Goal: Information Seeking & Learning: Learn about a topic

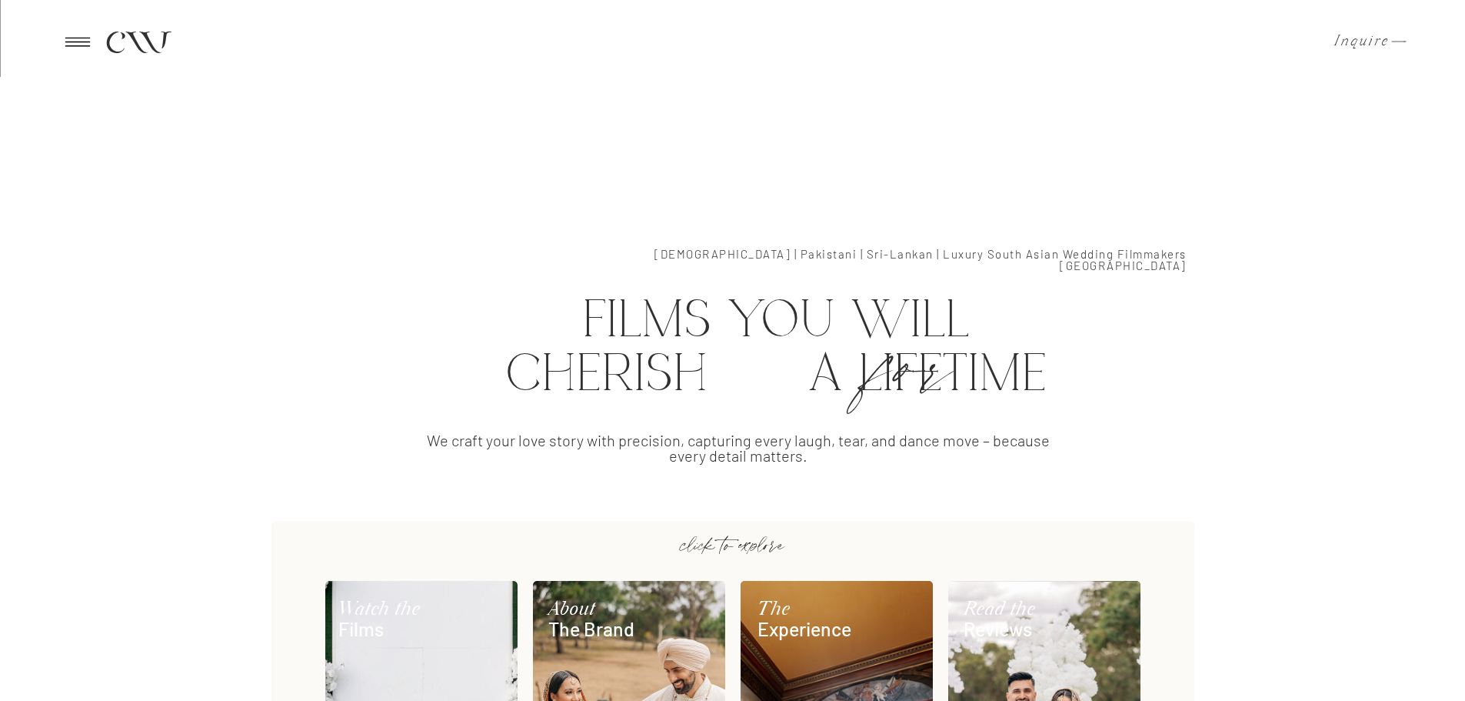
scroll to position [538, 0]
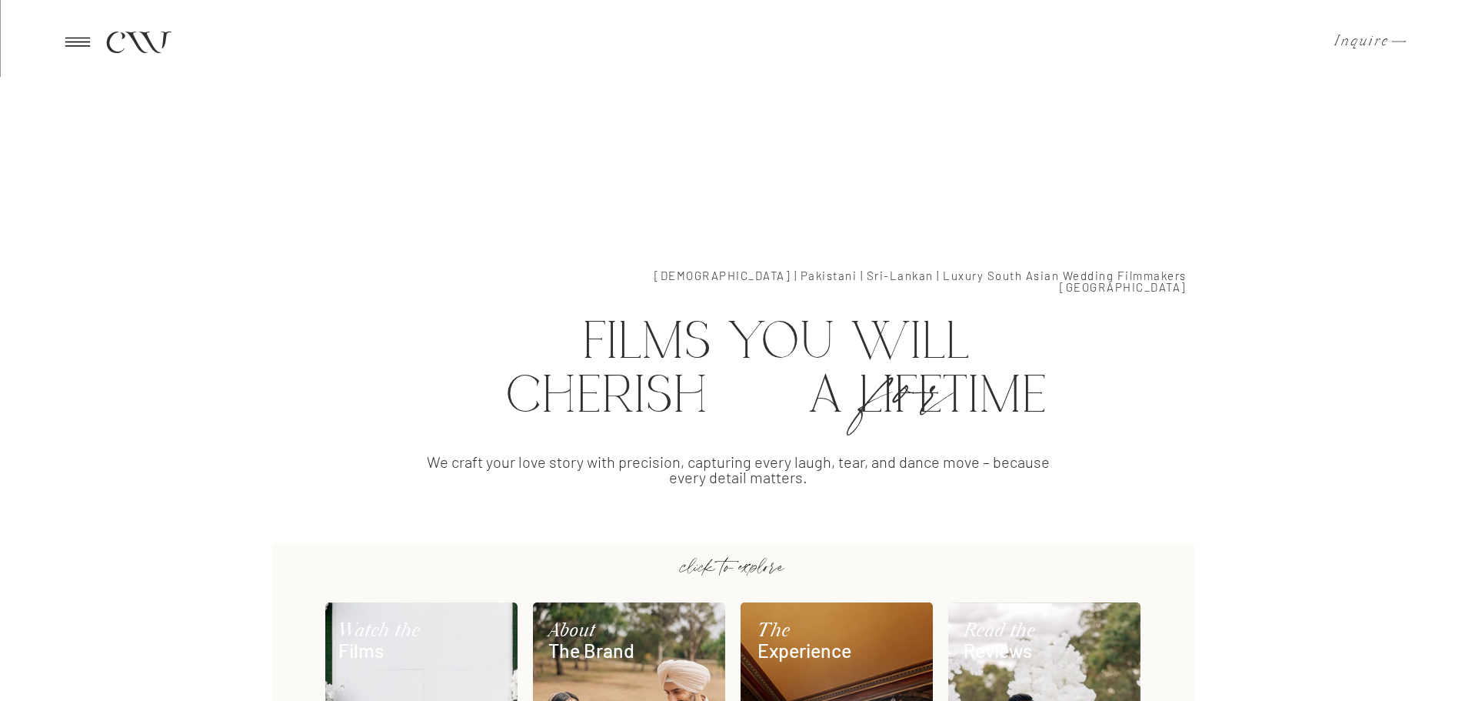
drag, startPoint x: 408, startPoint y: 461, endPoint x: 861, endPoint y: 499, distance: 453.8
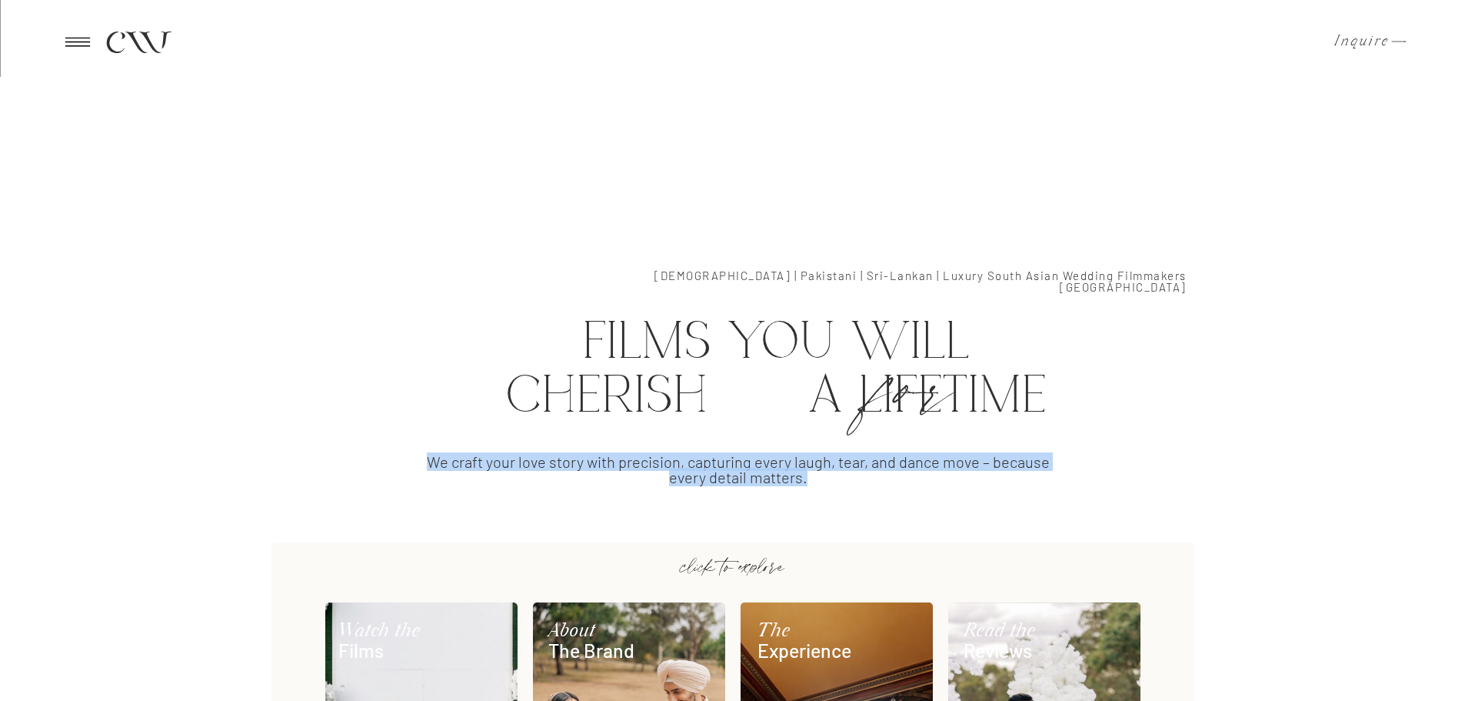
drag, startPoint x: 837, startPoint y: 485, endPoint x: 428, endPoint y: 464, distance: 409.7
click at [428, 464] on p "We craft your love story with precision, capturing every laugh, tear, and dance…" at bounding box center [738, 476] width 644 height 45
copy p "We craft your love story with precision, capturing every laugh, tear, and dance…"
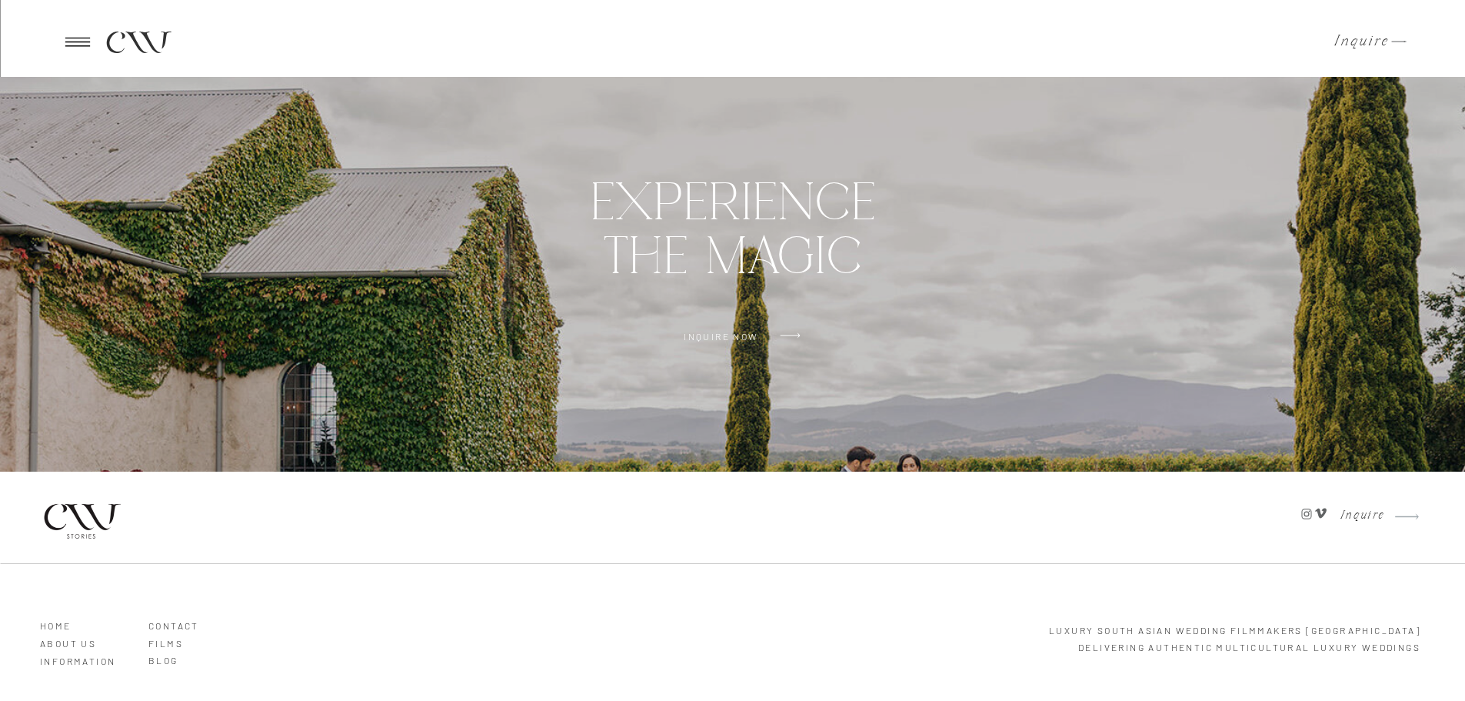
scroll to position [4405, 0]
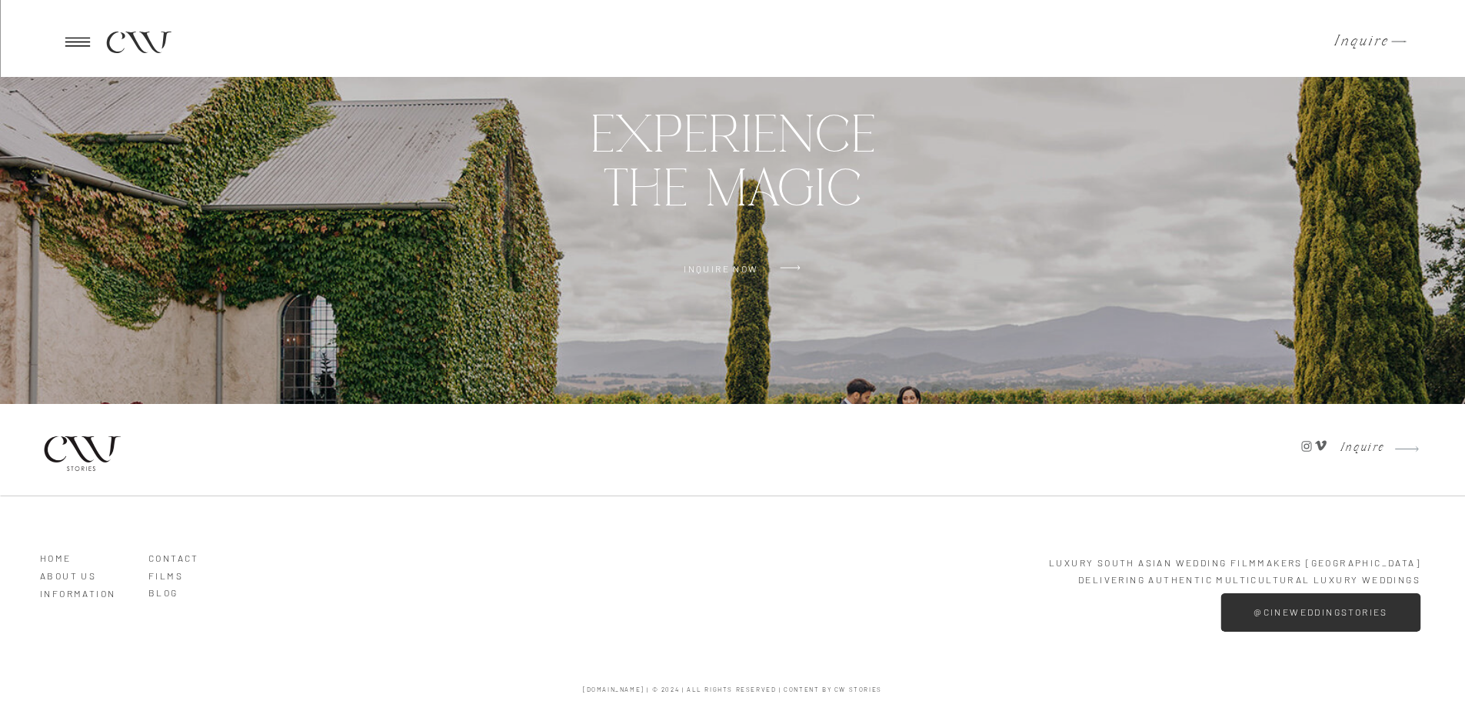
click at [66, 578] on h3 "ABOUT US" at bounding box center [84, 572] width 88 height 14
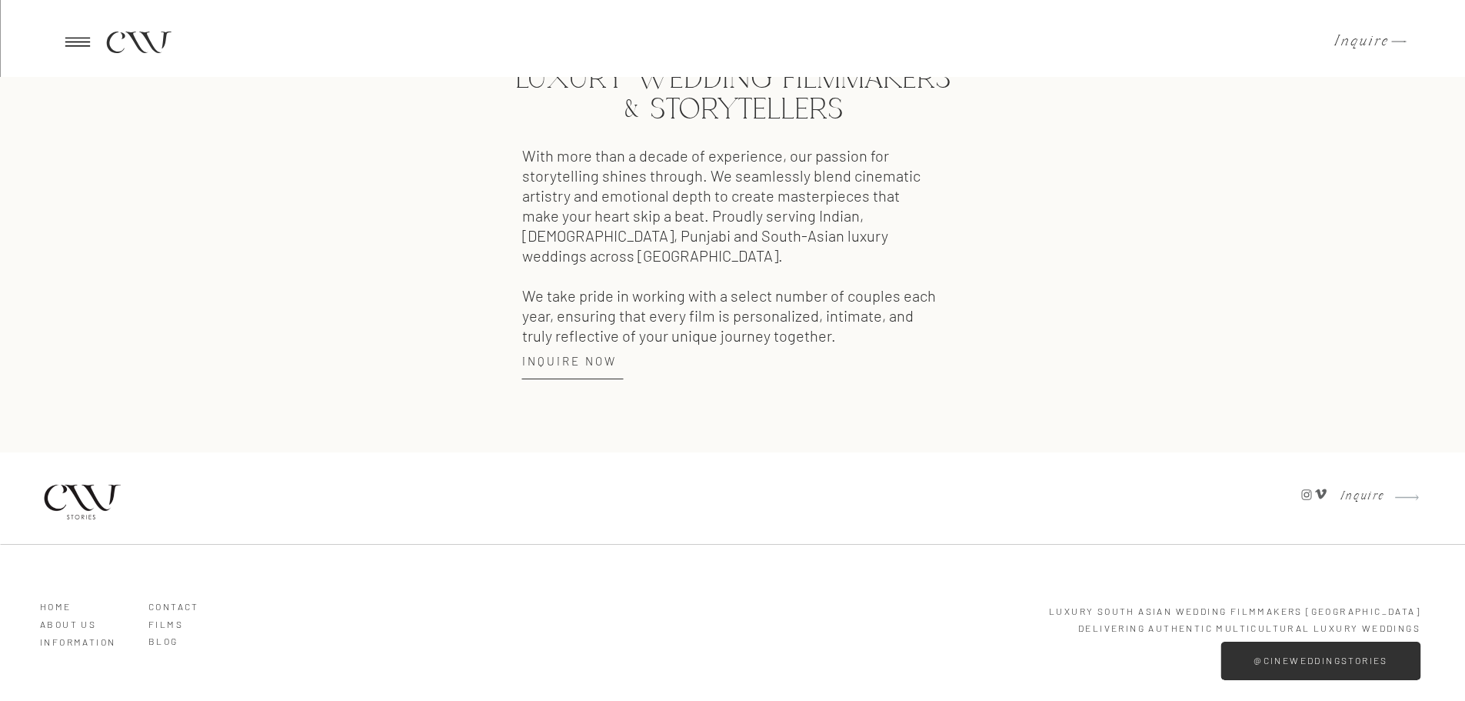
scroll to position [2000, 0]
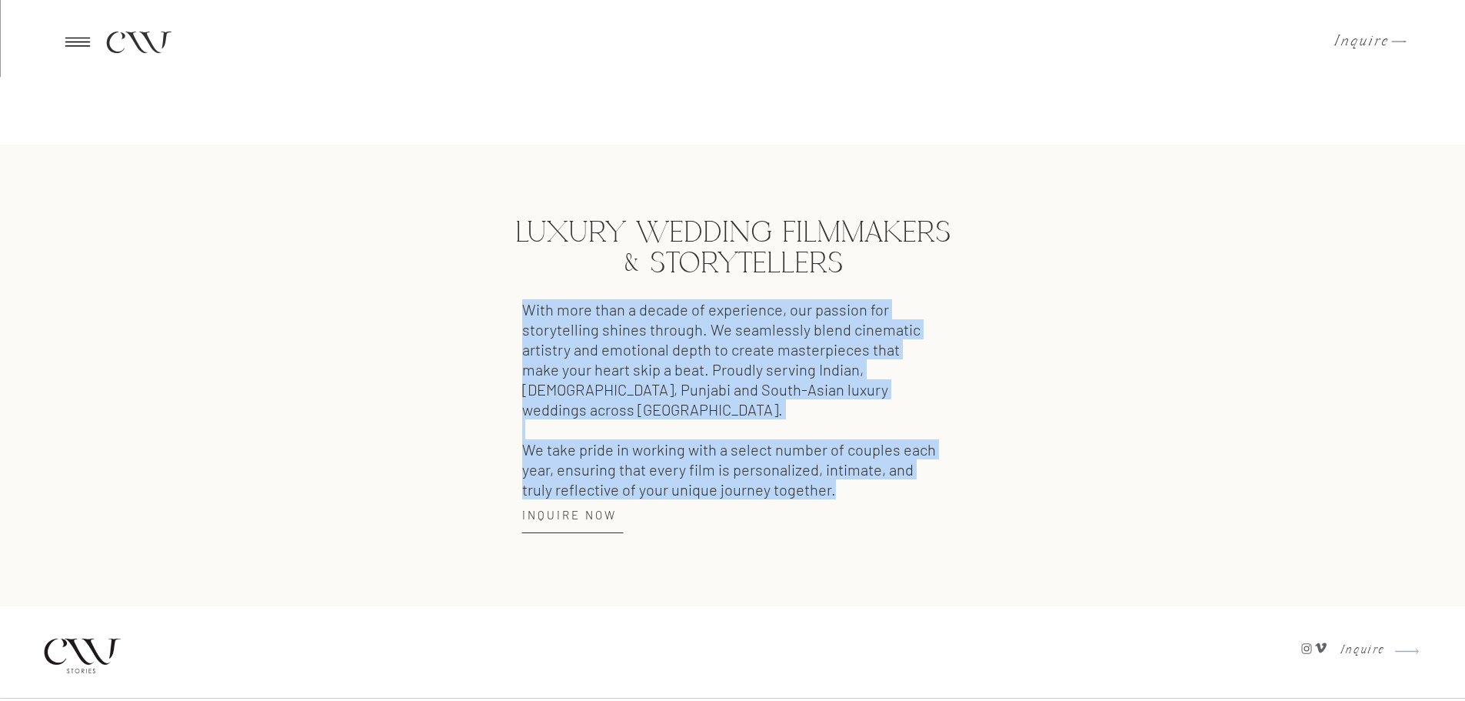
drag, startPoint x: 501, startPoint y: 304, endPoint x: 834, endPoint y: 469, distance: 371.8
copy p "With more than a decade of experience, our passion for storytelling shines thro…"
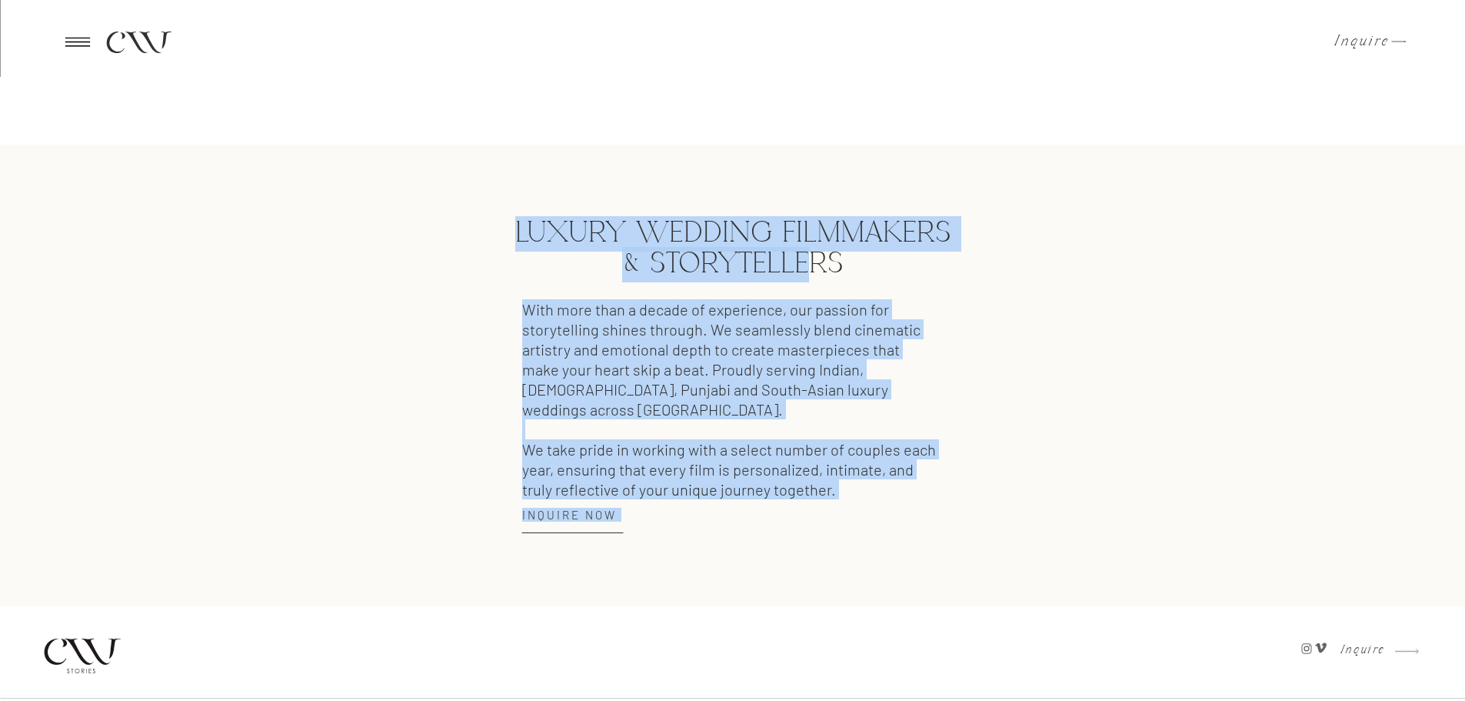
drag, startPoint x: 484, startPoint y: 225, endPoint x: 808, endPoint y: 261, distance: 325.9
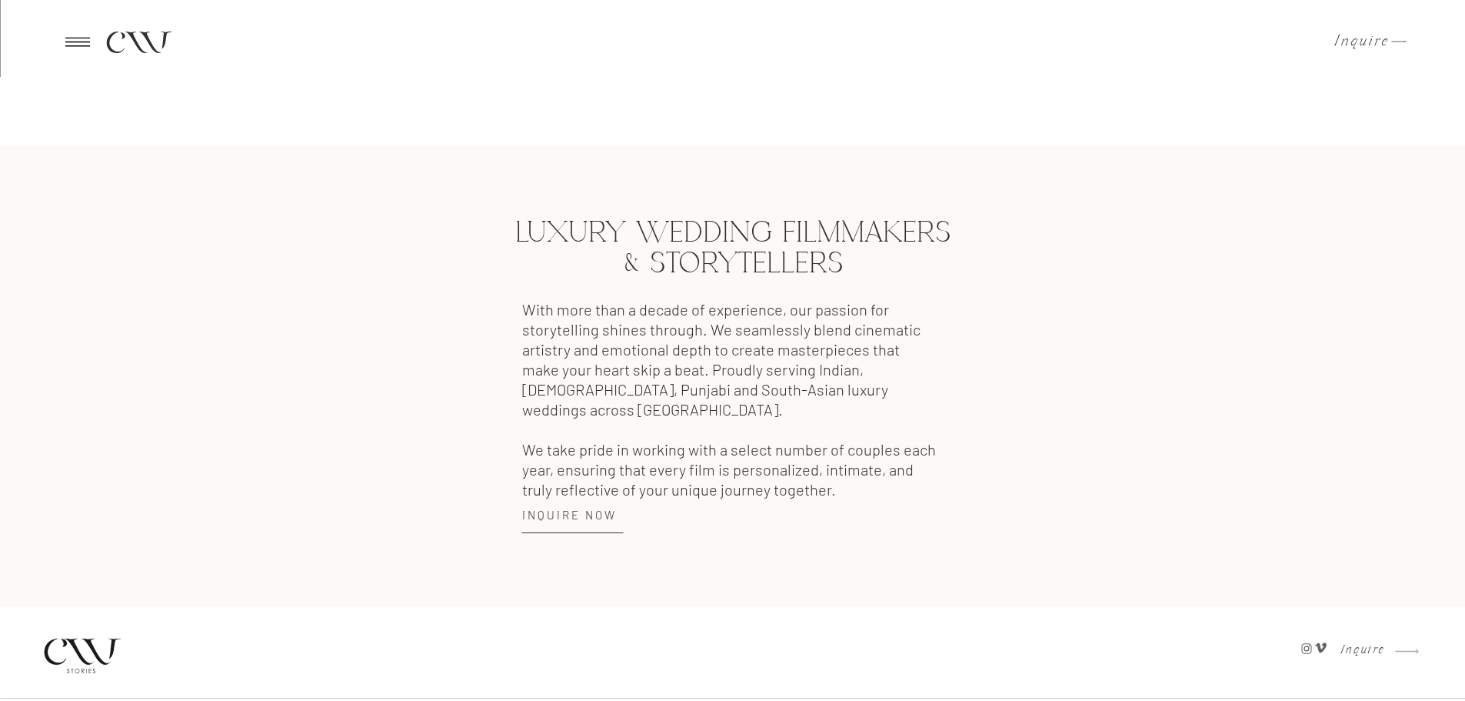
drag, startPoint x: 849, startPoint y: 263, endPoint x: 511, endPoint y: 251, distance: 338.6
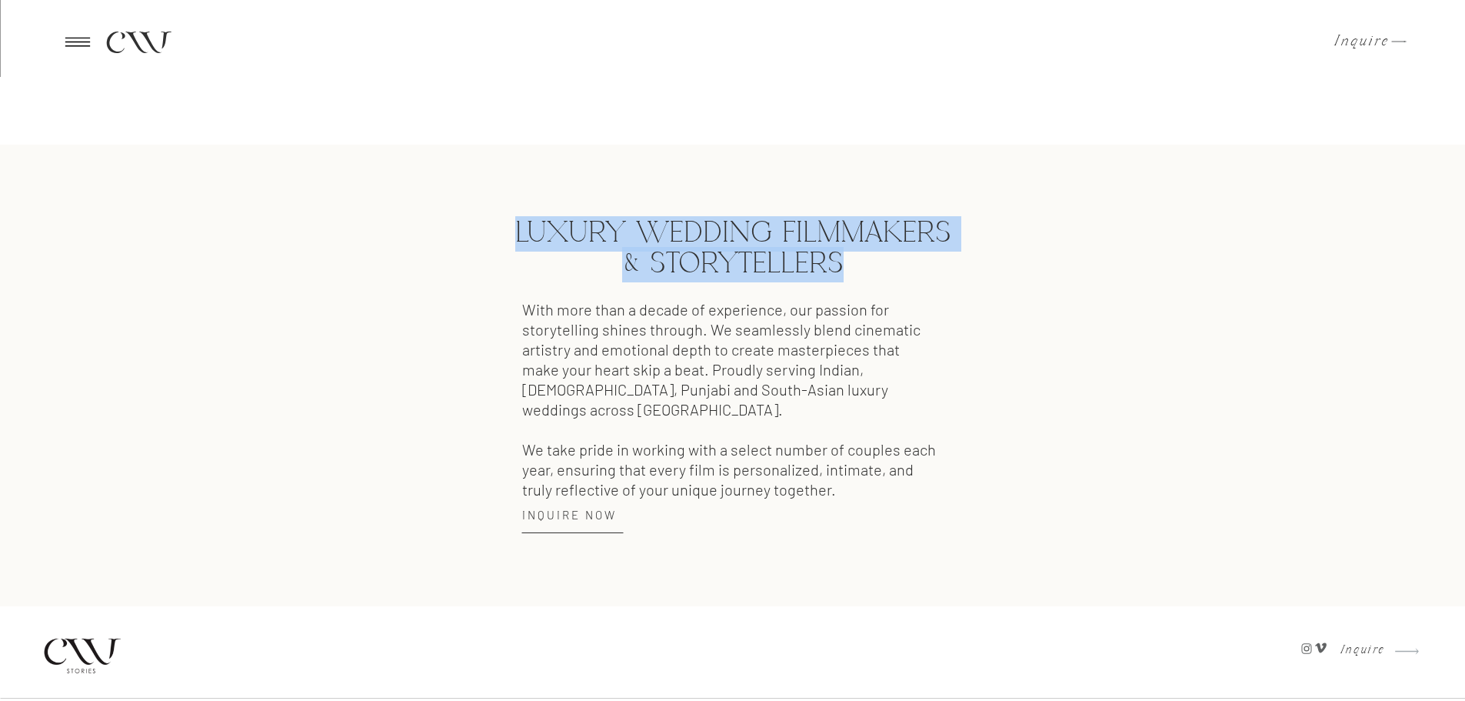
drag, startPoint x: 518, startPoint y: 228, endPoint x: 841, endPoint y: 271, distance: 326.6
click at [841, 249] on h1 "LUXURY WEDDING FILMMAKERS & STORYTELLERS" at bounding box center [733, 233] width 458 height 31
copy h1 "LUXURY WEDDING FILMMAKERS & STORYTELLERS"
